Goal: Task Accomplishment & Management: Manage account settings

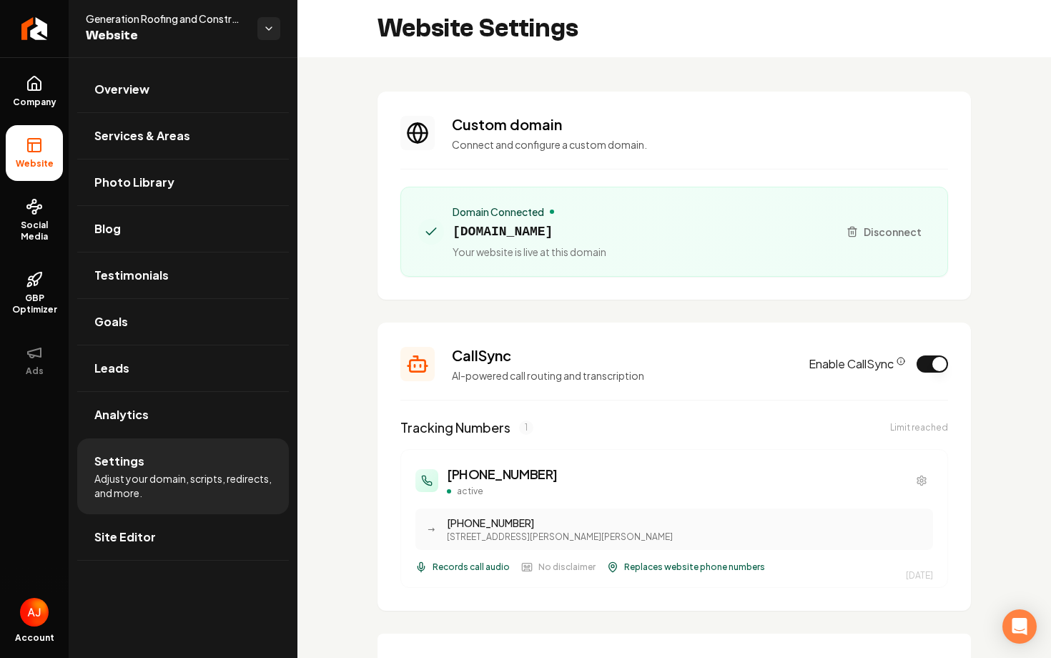
scroll to position [538, 0]
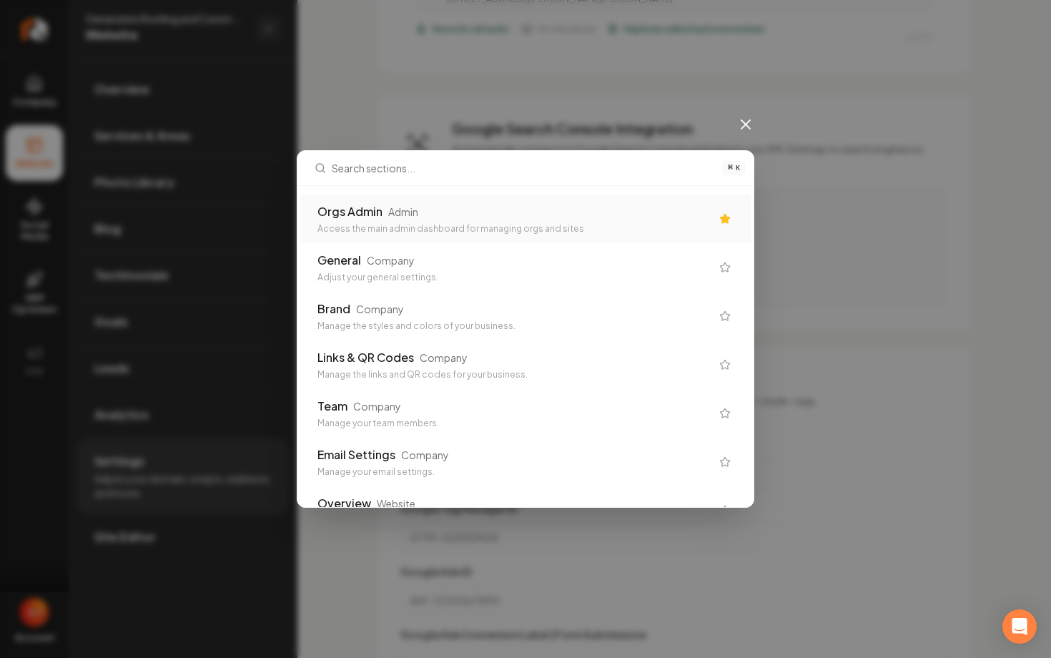
click at [378, 75] on div "⌘ K Orgs Admin Admin Access the main admin dashboard for managing orgs and site…" at bounding box center [525, 329] width 1051 height 658
click at [400, 206] on div "Admin" at bounding box center [403, 212] width 30 height 14
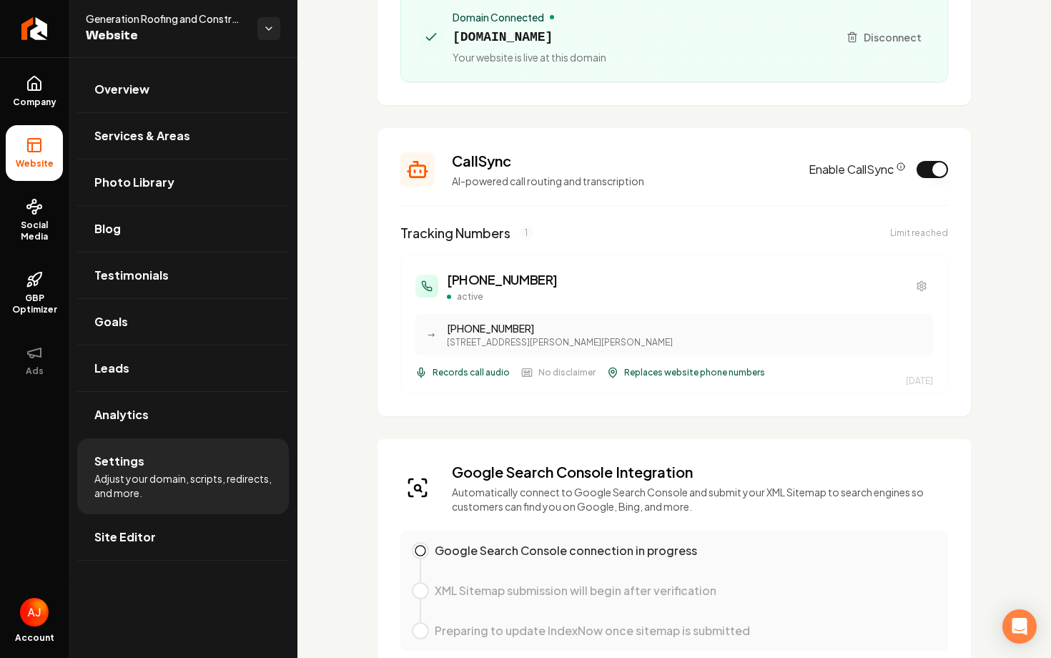
scroll to position [0, 0]
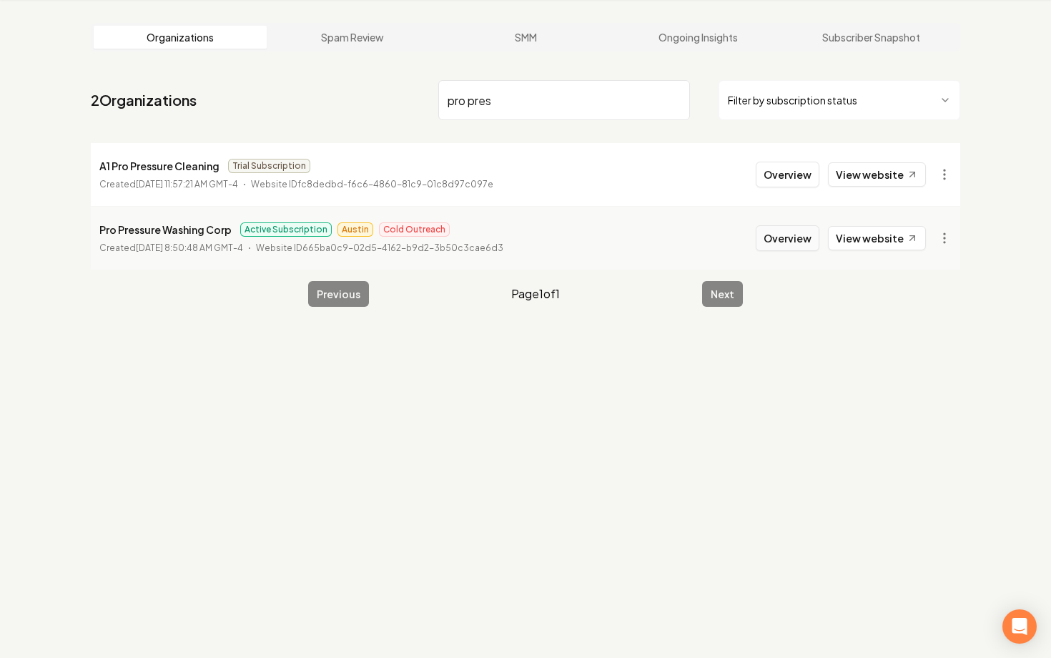
type input "pro pres"
click at [792, 240] on button "Overview" at bounding box center [788, 238] width 64 height 26
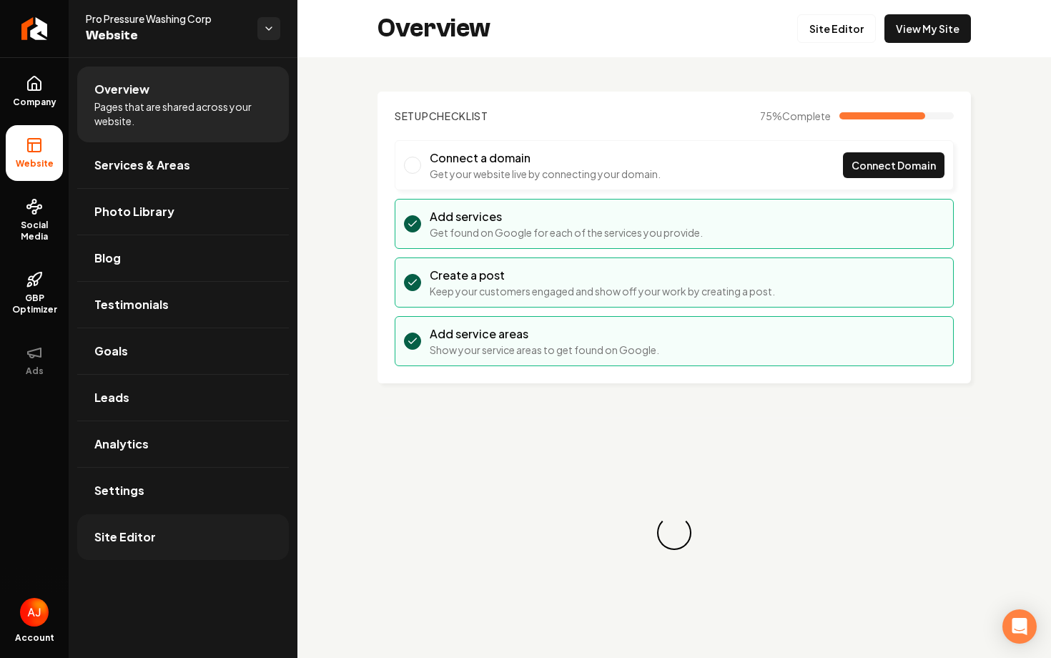
click at [149, 521] on link "Site Editor" at bounding box center [183, 537] width 212 height 46
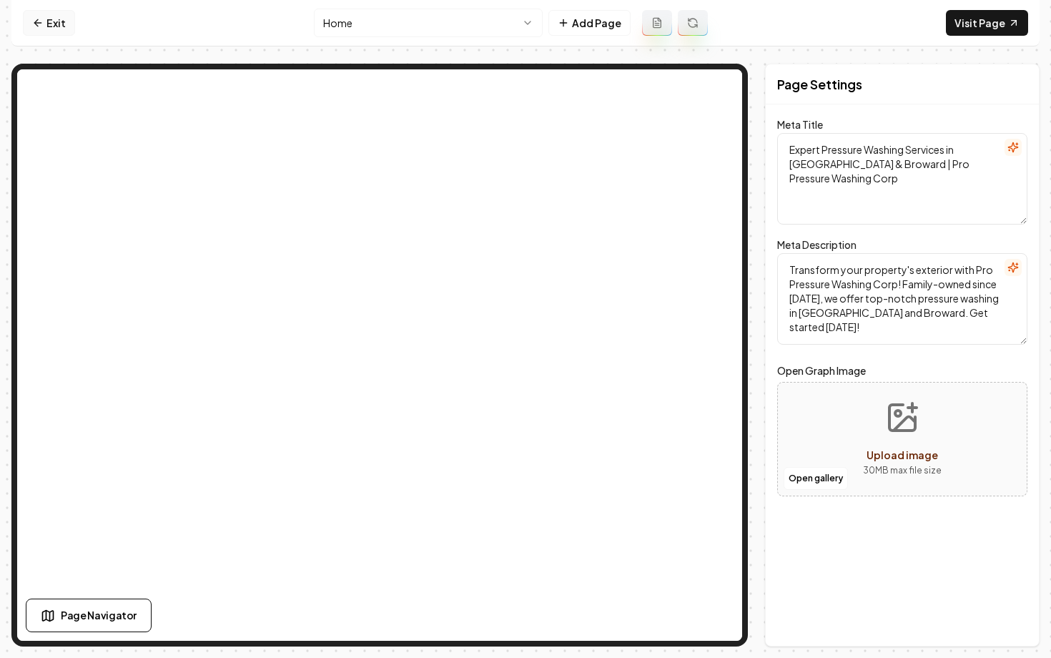
click at [39, 32] on link "Exit" at bounding box center [49, 23] width 52 height 26
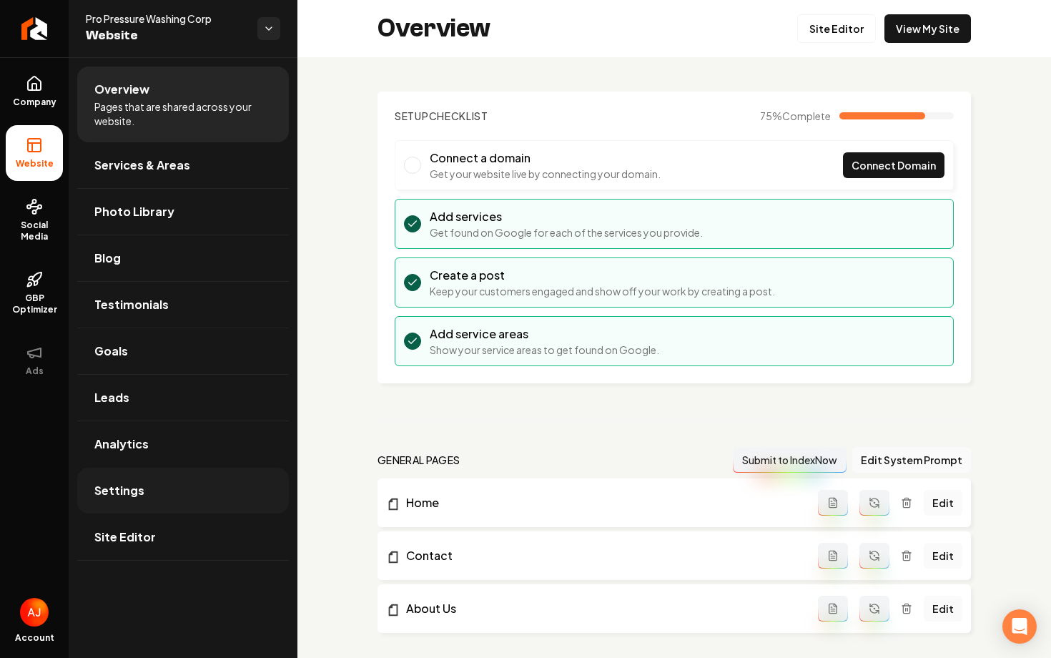
click at [160, 493] on link "Settings" at bounding box center [183, 491] width 212 height 46
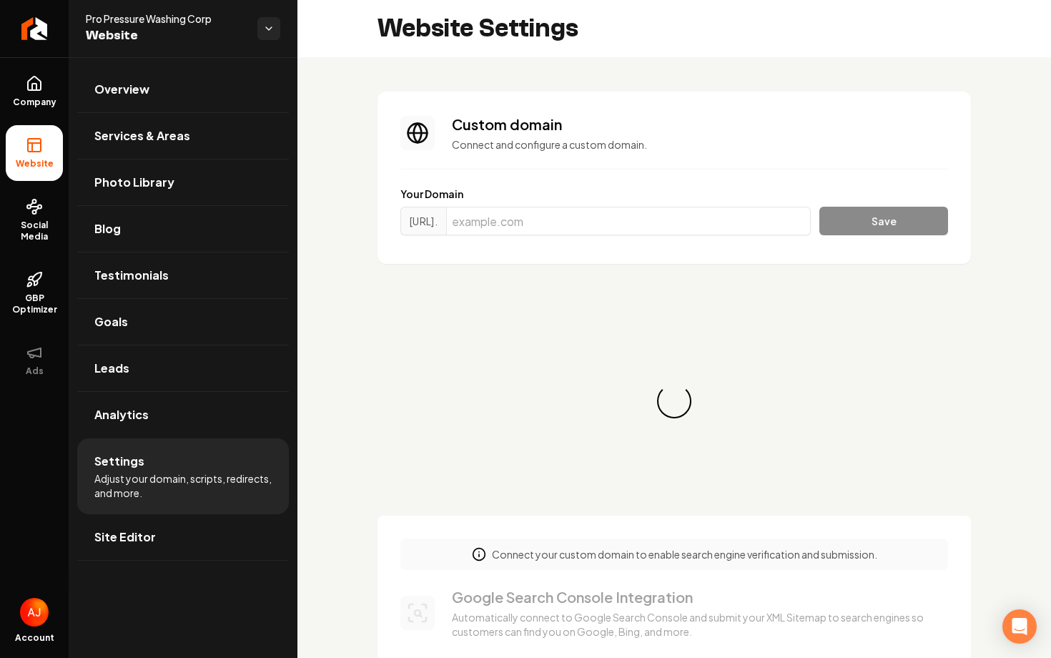
scroll to position [26, 0]
click at [545, 221] on input "Main content area" at bounding box center [628, 221] width 365 height 29
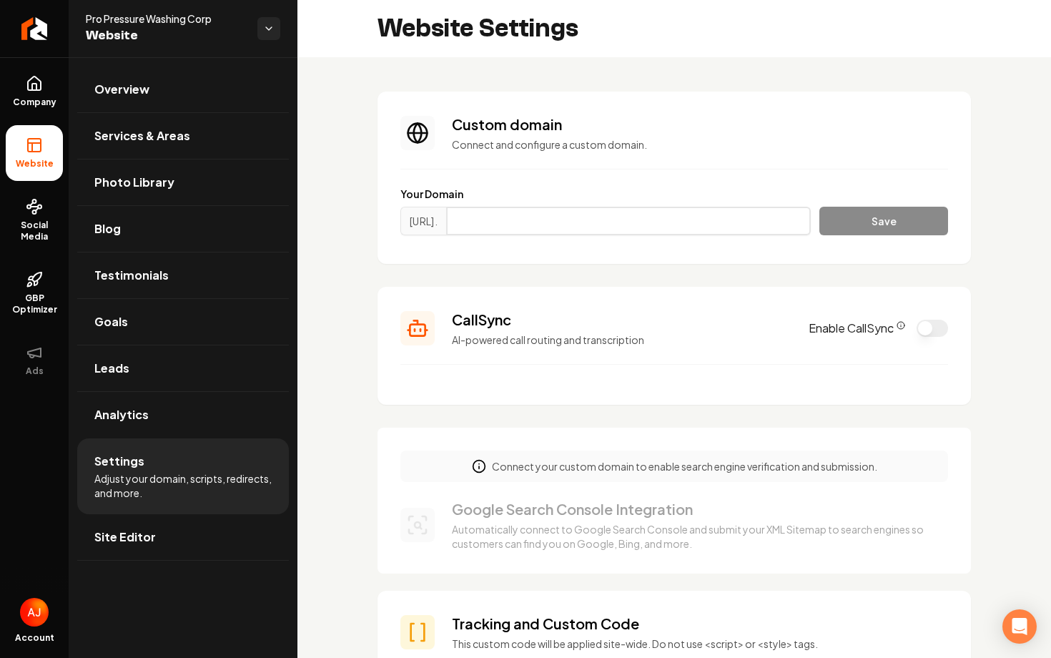
paste input "pressurewashing.miami"
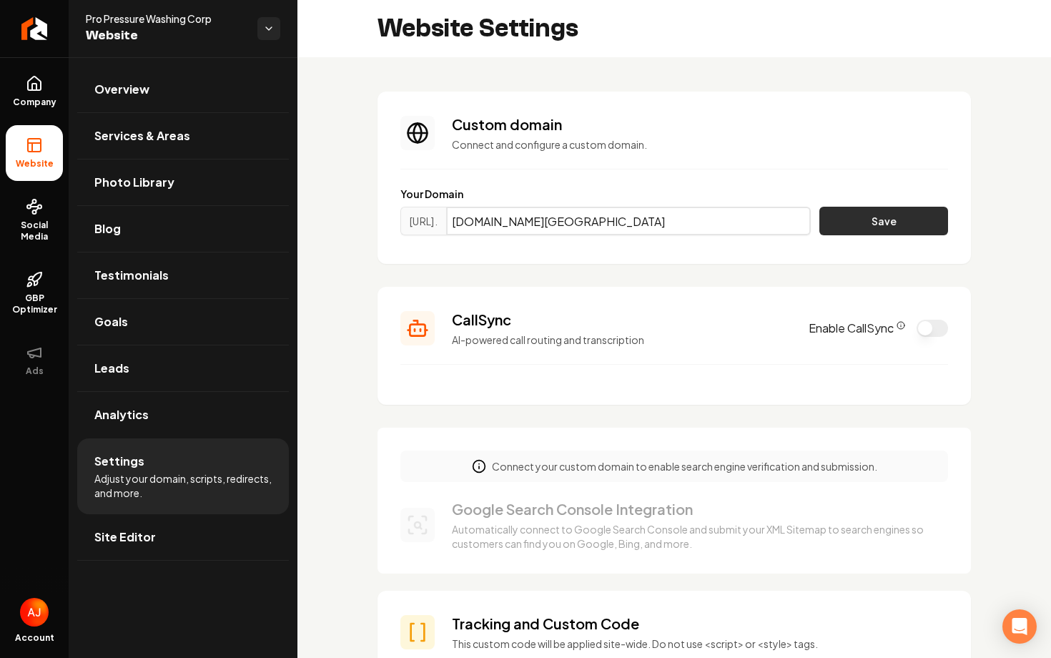
type input "pressurewashing.miami"
click at [895, 219] on button "Save" at bounding box center [884, 221] width 129 height 29
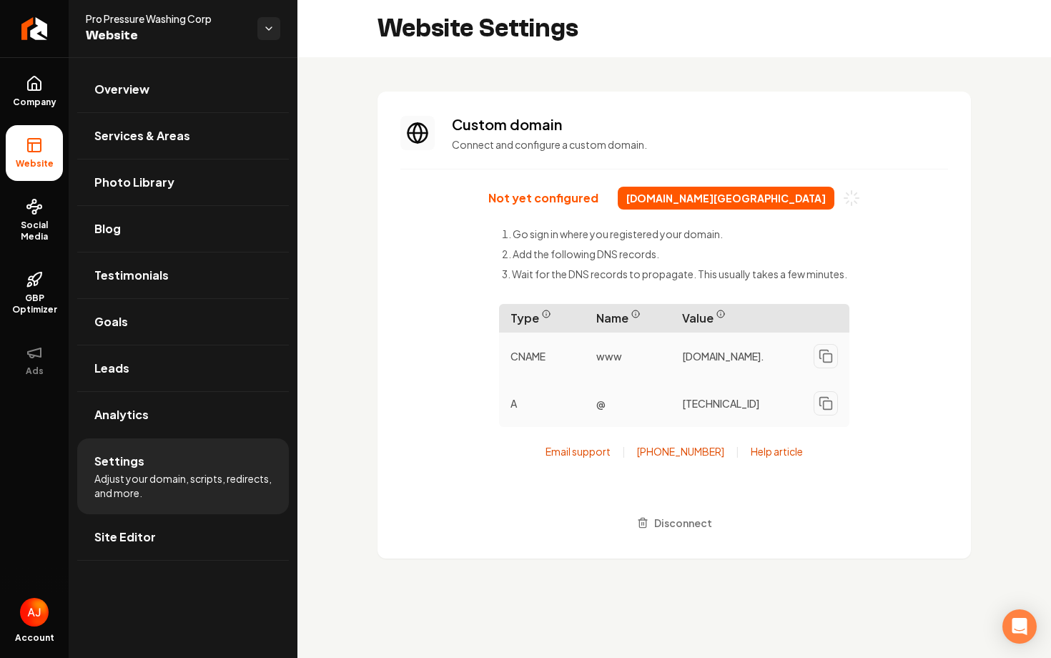
scroll to position [26, 0]
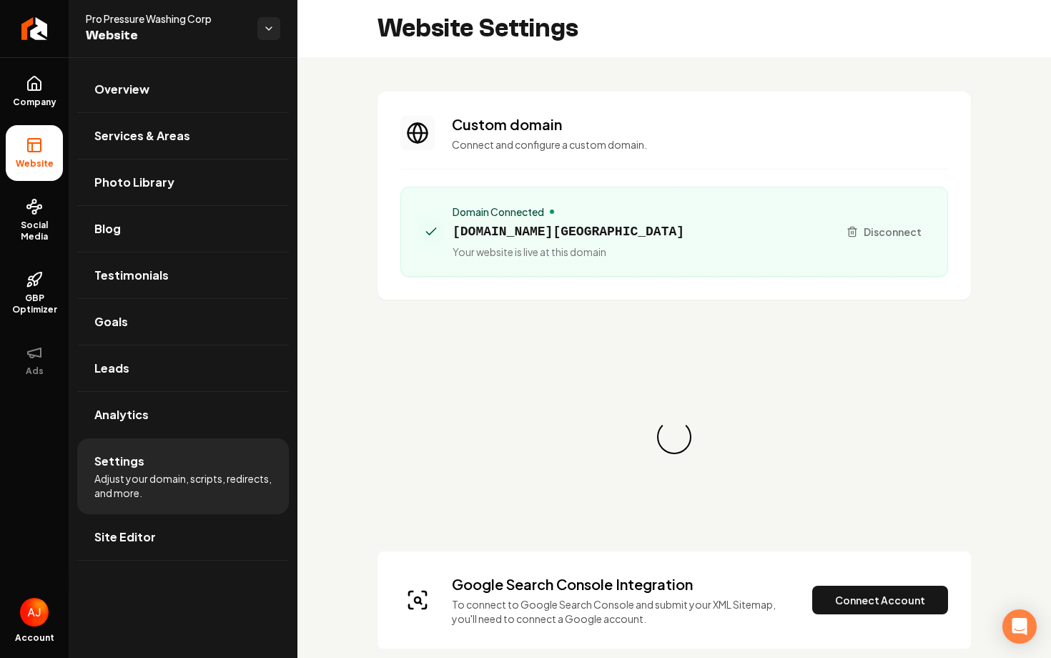
scroll to position [26, 0]
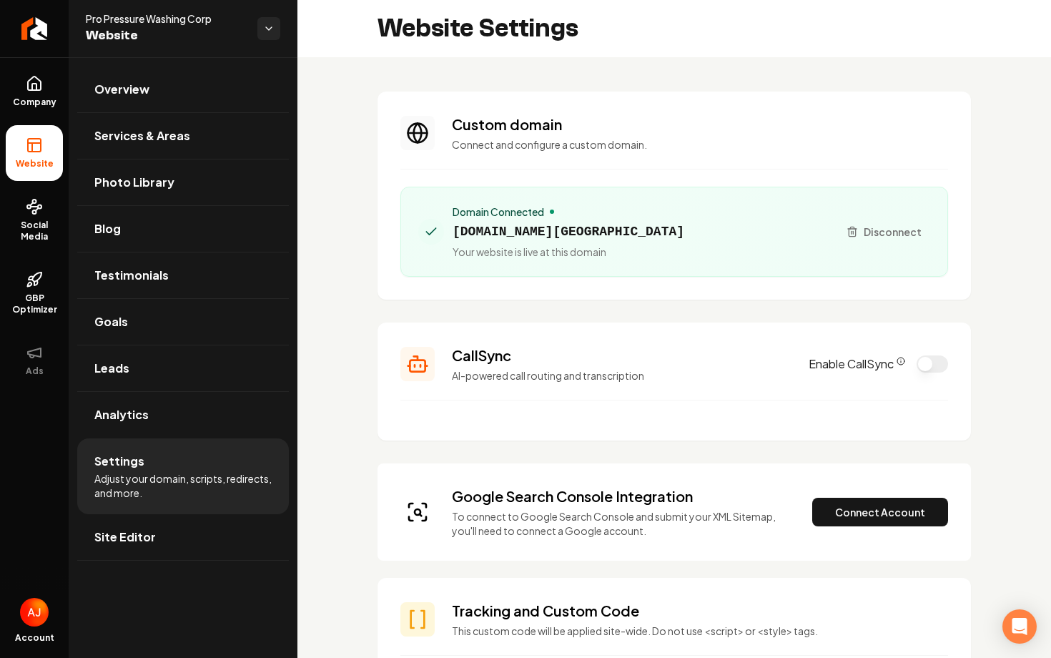
click at [873, 529] on div "Google Search Console Integration To connect to Google Search Console and submi…" at bounding box center [675, 511] width 548 height 51
click at [864, 517] on button "Connect Account" at bounding box center [880, 512] width 136 height 29
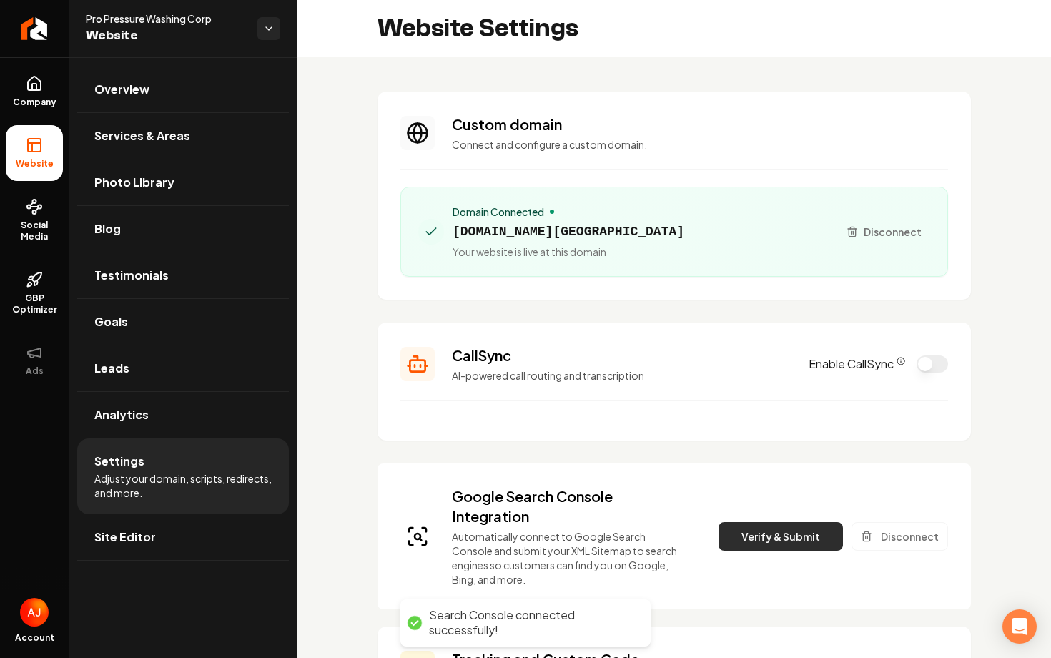
click at [795, 524] on button "Verify & Submit" at bounding box center [781, 536] width 124 height 29
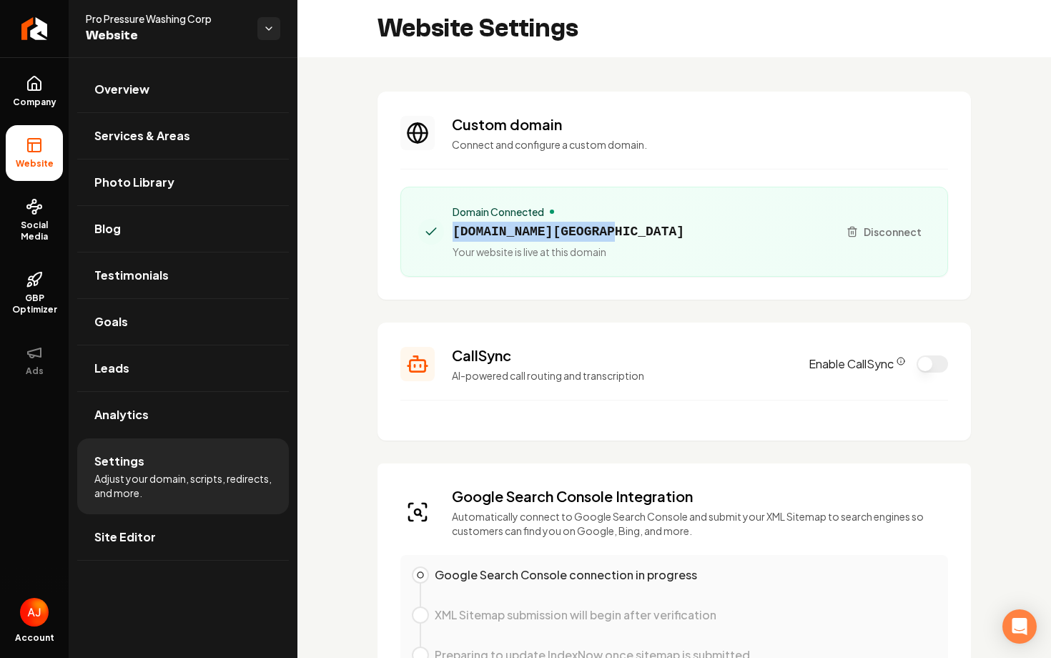
drag, startPoint x: 632, startPoint y: 217, endPoint x: 650, endPoint y: 228, distance: 20.9
click at [650, 228] on div "Domain Connected pressurewashing.miami Your website is live at this domain" at bounding box center [622, 232] width 408 height 54
copy div "[DOMAIN_NAME][GEOGRAPHIC_DATA]"
